Goal: Information Seeking & Learning: Learn about a topic

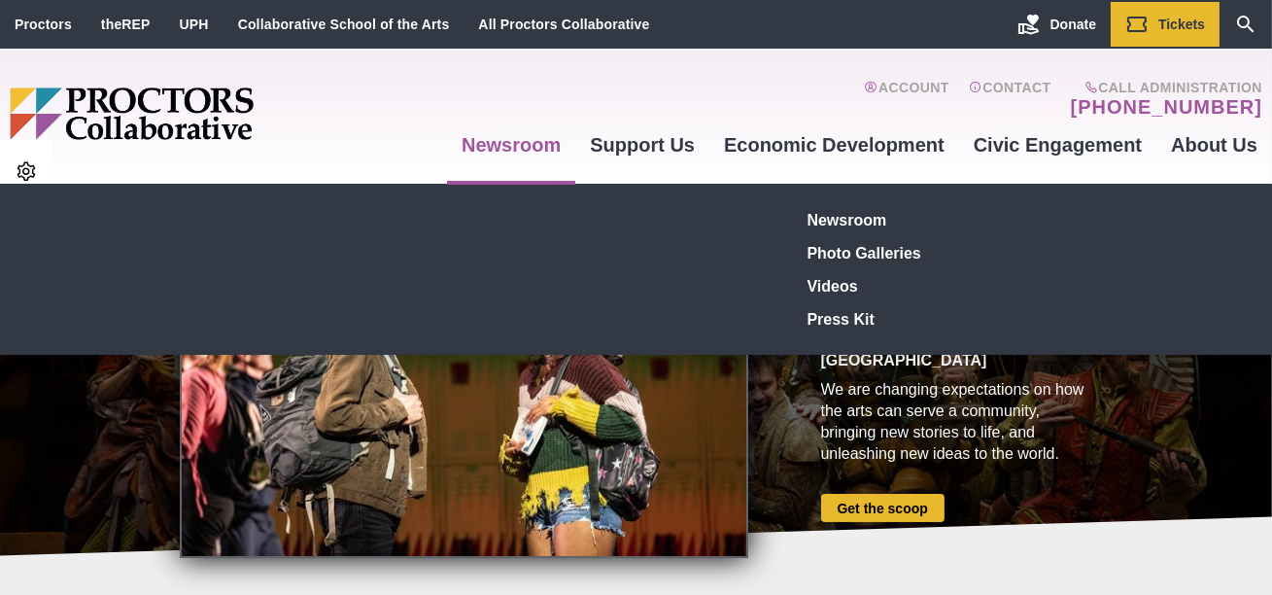
click at [554, 138] on link "Newsroom" at bounding box center [511, 145] width 128 height 52
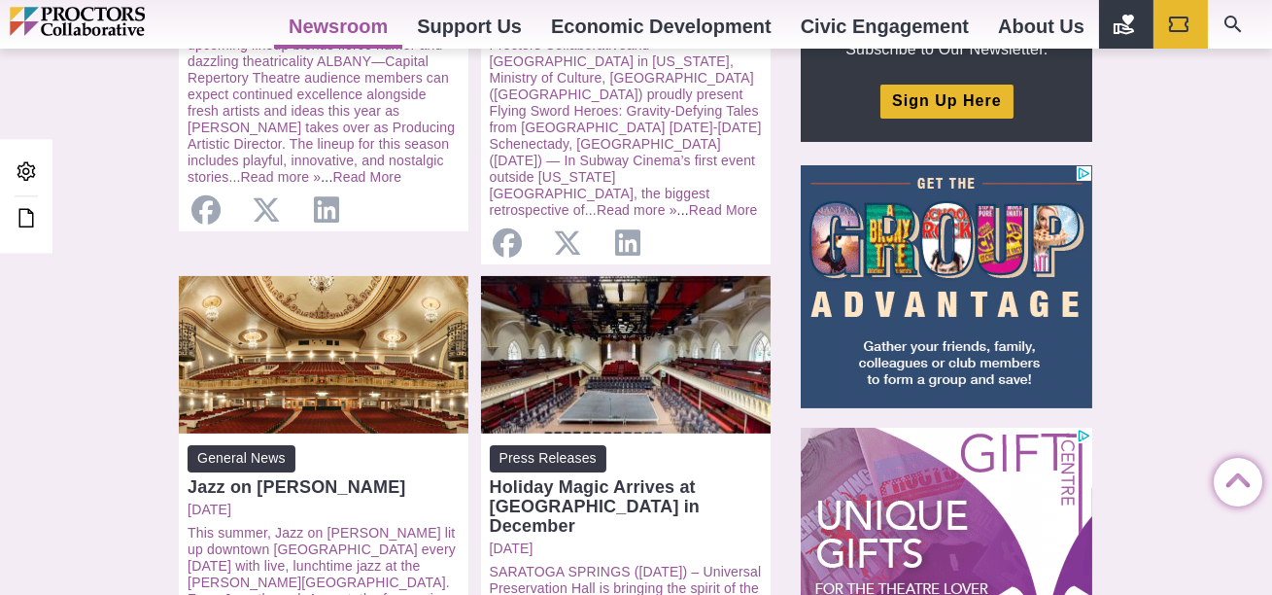
scroll to position [730, 0]
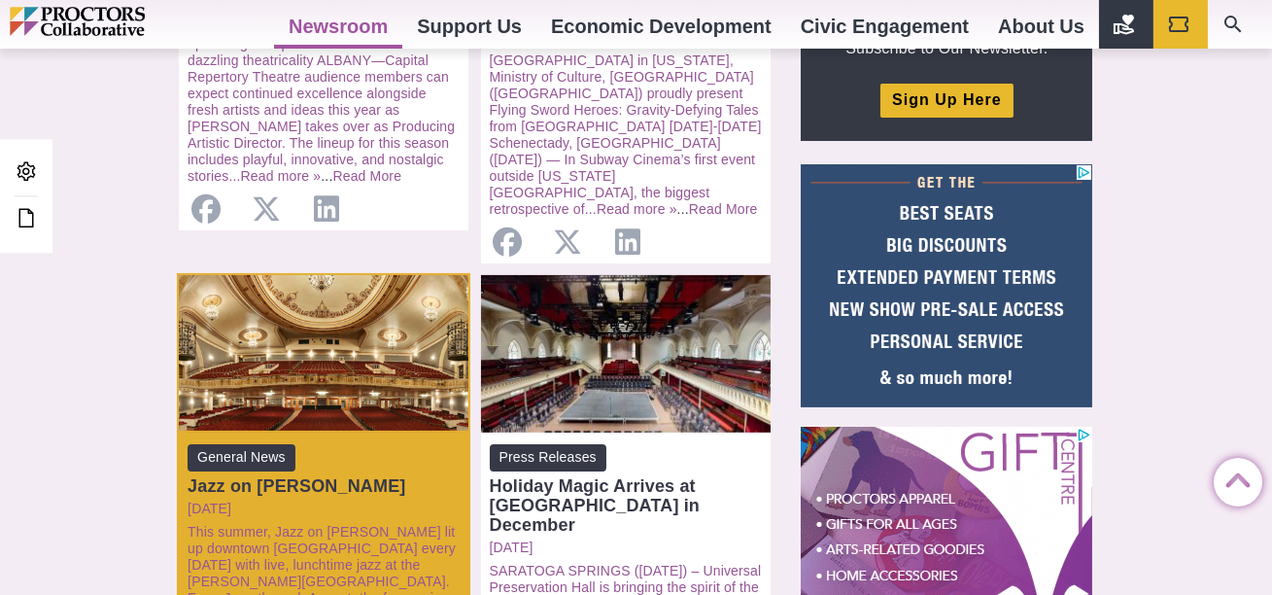
click at [341, 323] on div "Open: Jazz on [PERSON_NAME]" at bounding box center [323, 353] width 289 height 157
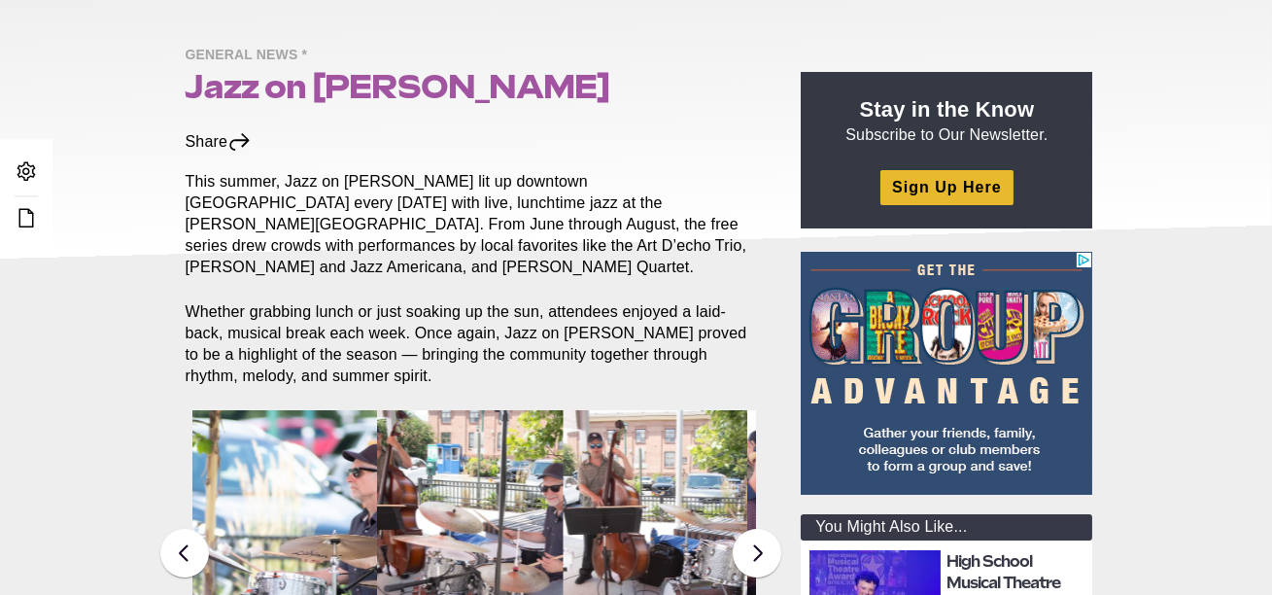
scroll to position [187, 0]
